Goal: Check status: Check status

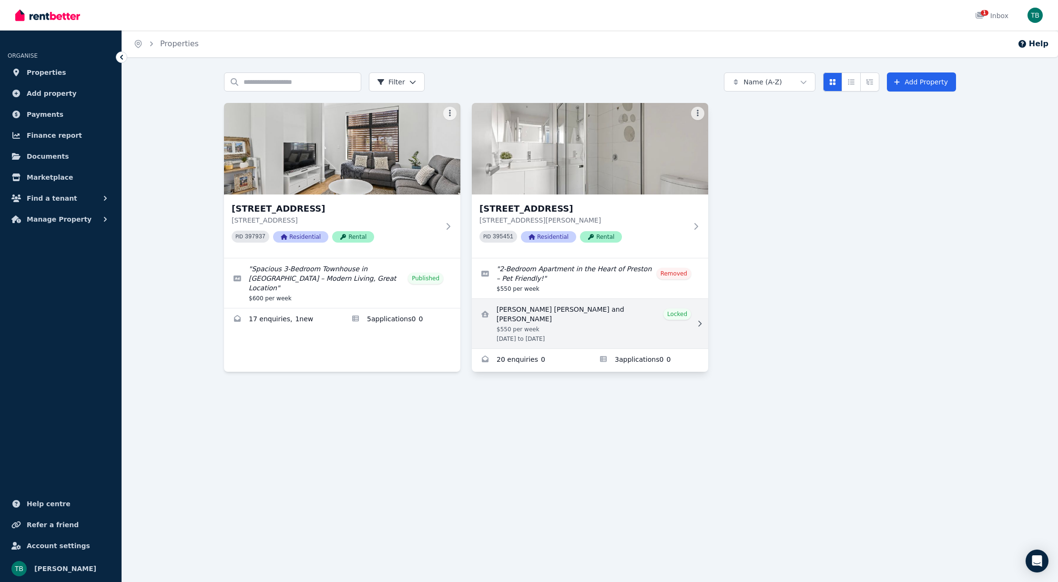
click at [634, 312] on link "View details for Atul Gaha Magar and Rashmi Chhetri" at bounding box center [590, 324] width 236 height 50
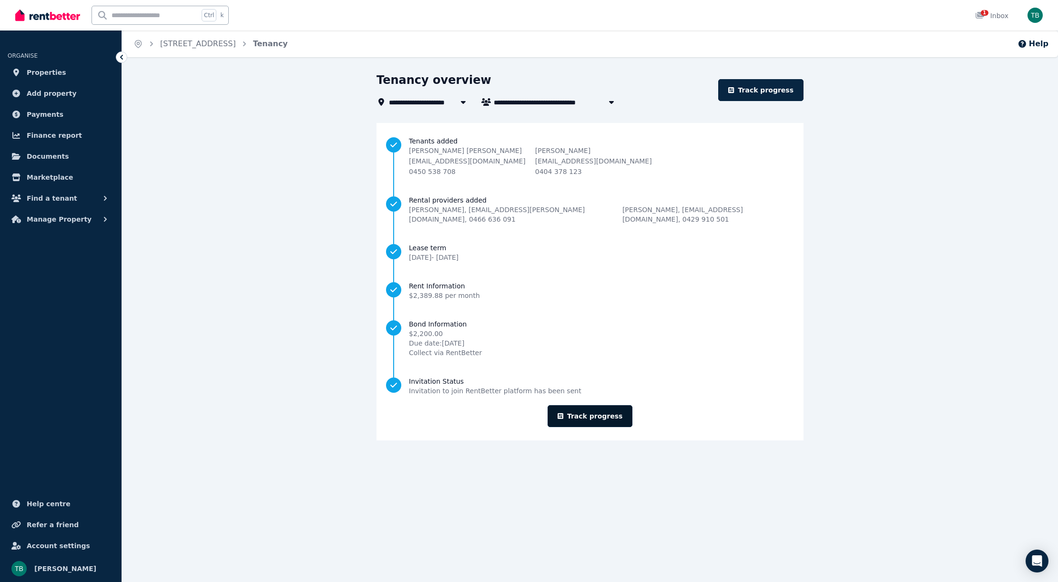
click at [592, 407] on link "Track progress" at bounding box center [590, 416] width 85 height 22
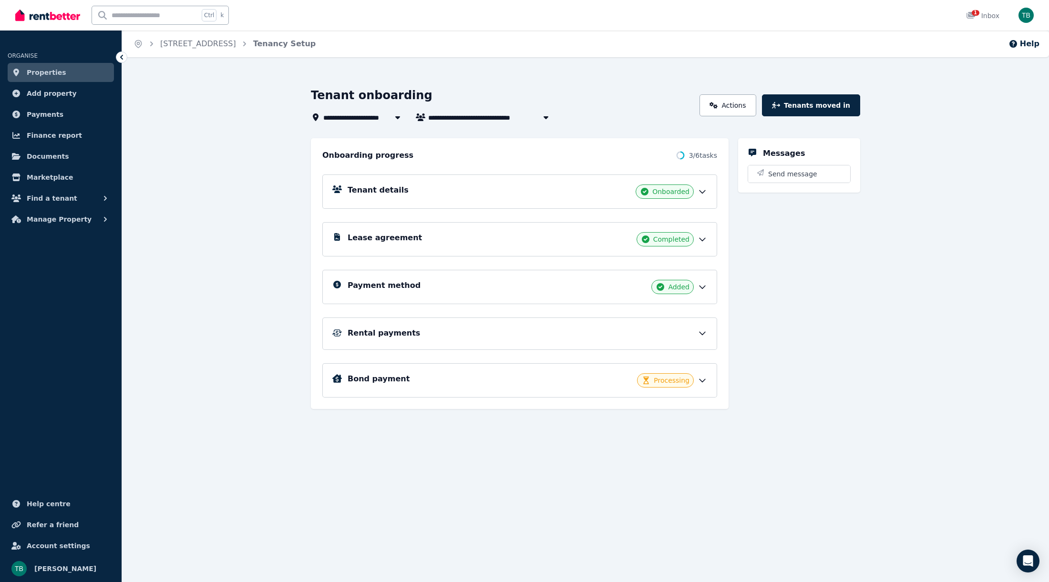
click at [569, 335] on div "Rental payments" at bounding box center [527, 333] width 359 height 11
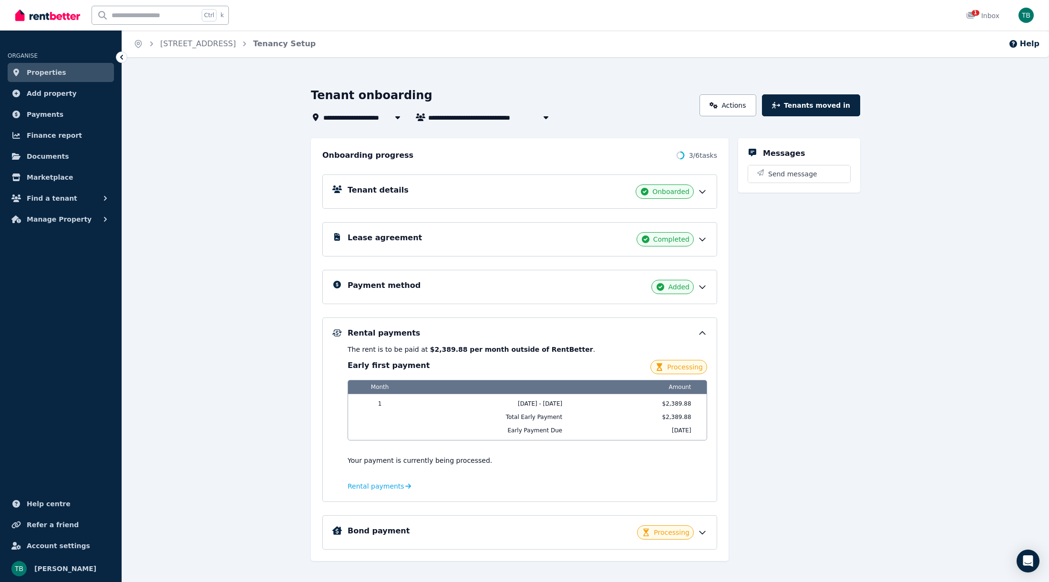
click at [569, 339] on div "Rental payments" at bounding box center [527, 333] width 359 height 11
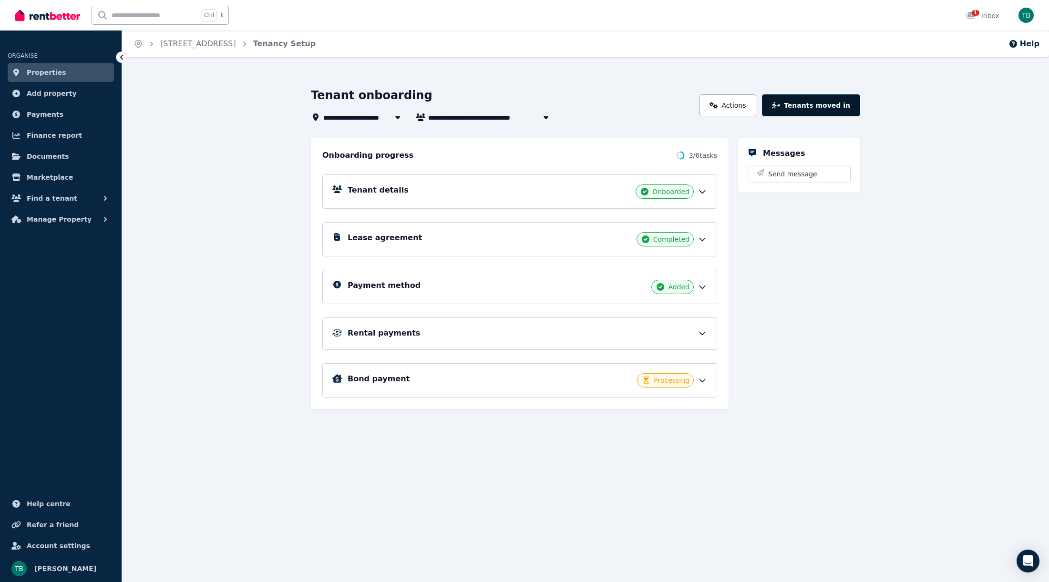
click at [836, 101] on button "Tenants moved in" at bounding box center [811, 105] width 98 height 22
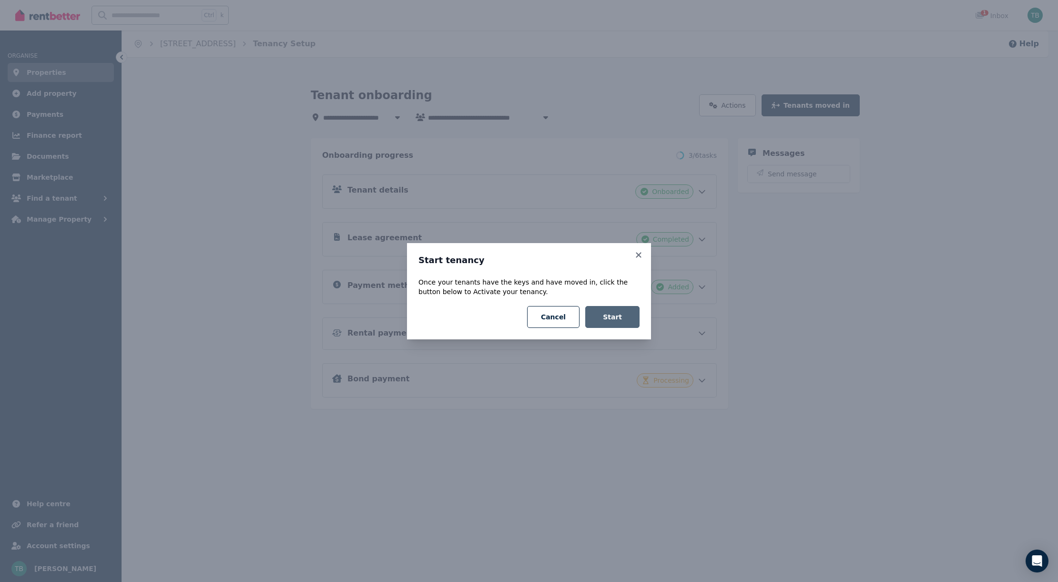
click at [614, 312] on button "Start" at bounding box center [612, 317] width 54 height 22
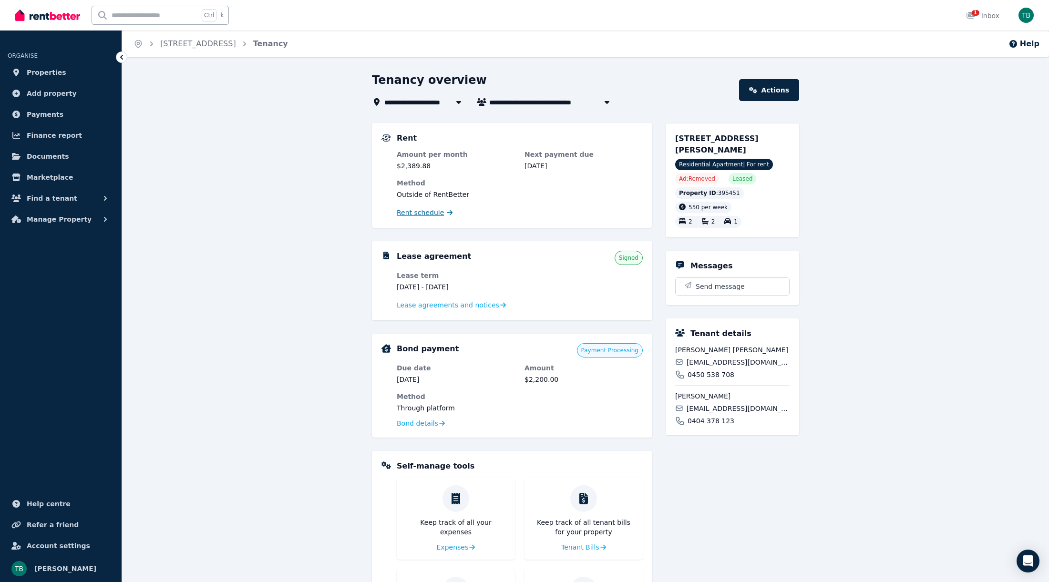
click at [434, 211] on span "Rent schedule" at bounding box center [420, 213] width 47 height 10
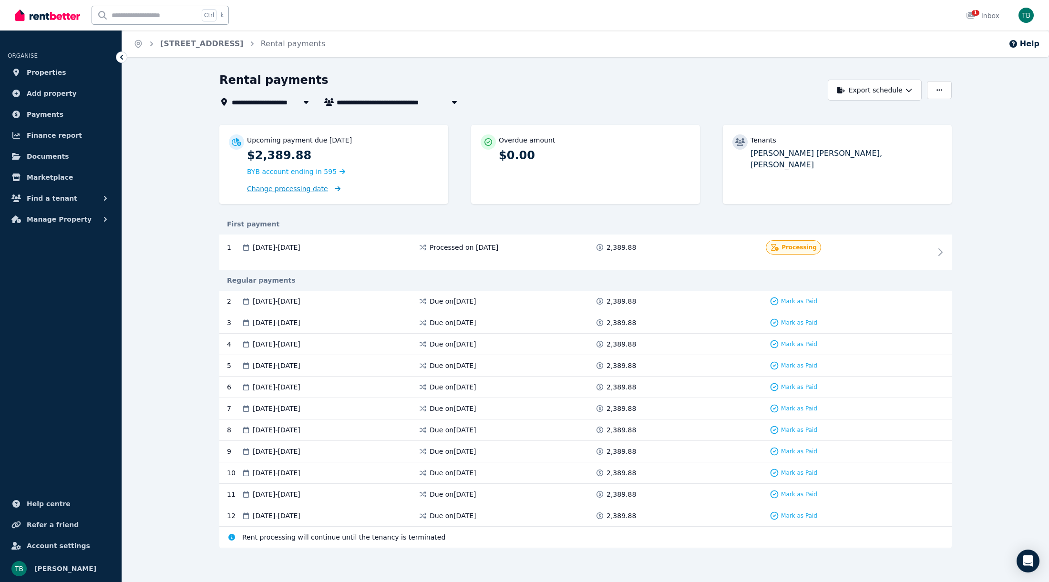
click at [302, 191] on span "Change processing date" at bounding box center [287, 189] width 81 height 10
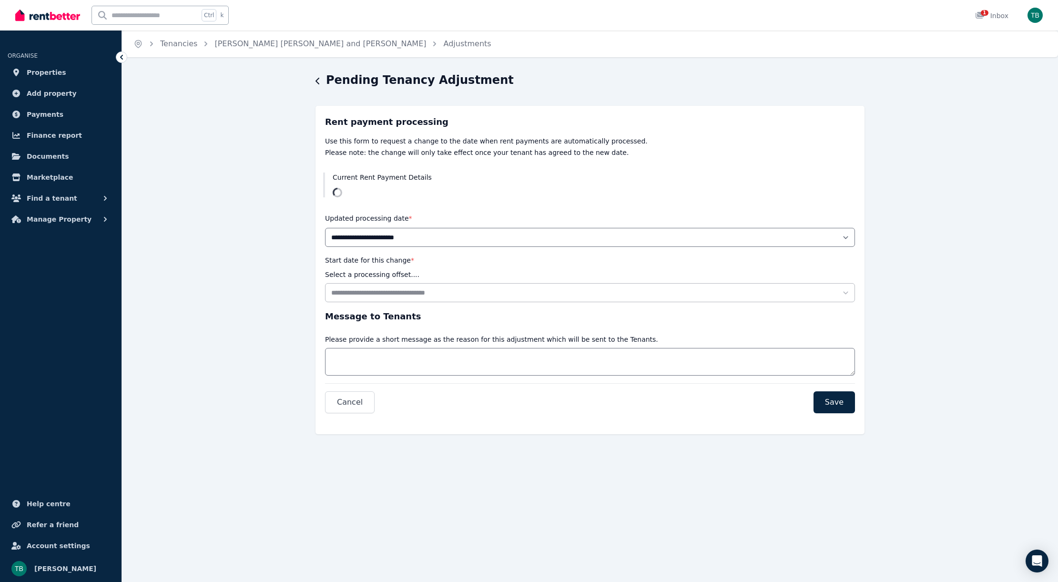
click at [315, 80] on div "**********" at bounding box center [590, 266] width 936 height 389
click at [316, 83] on icon "button" at bounding box center [318, 81] width 5 height 8
